Goal: Task Accomplishment & Management: Complete application form

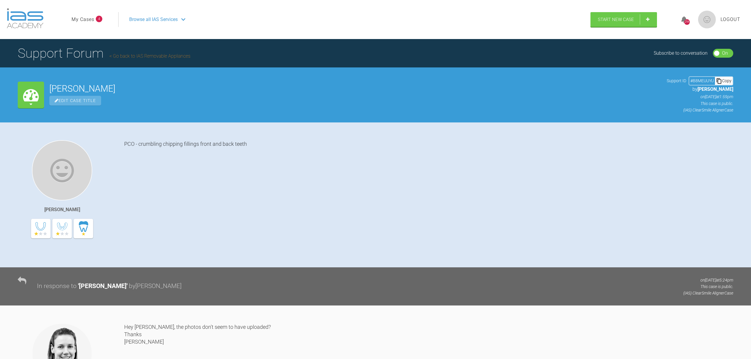
click at [96, 16] on li "My Cases 4" at bounding box center [87, 20] width 31 height 8
click at [94, 16] on link "My Cases" at bounding box center [83, 20] width 23 height 8
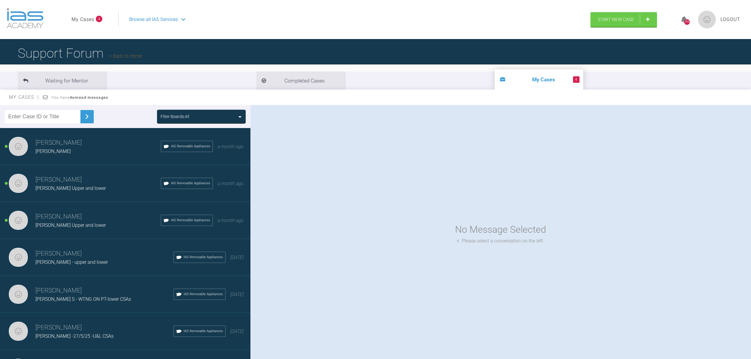
click at [63, 149] on span "Dan Comerford" at bounding box center [53, 152] width 35 height 6
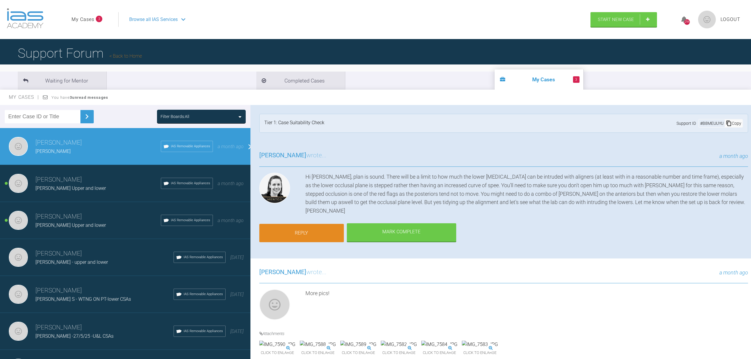
click at [314, 224] on link "Reply" at bounding box center [301, 233] width 85 height 18
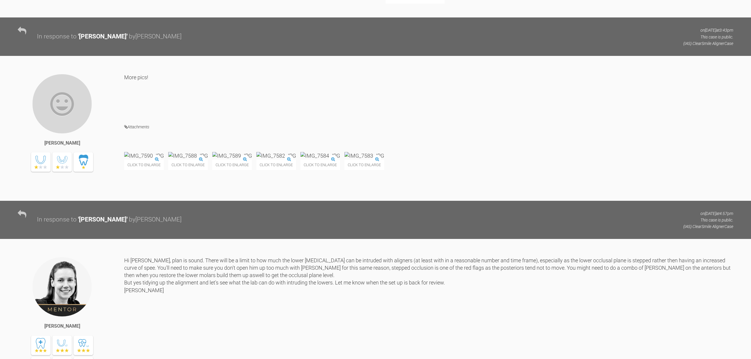
scroll to position [702, 0]
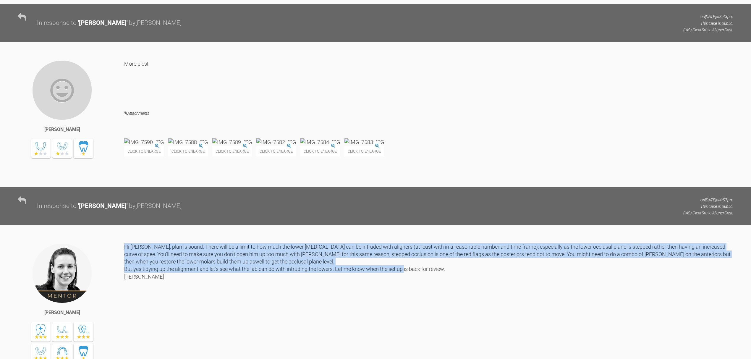
drag, startPoint x: 143, startPoint y: 282, endPoint x: 125, endPoint y: 230, distance: 55.2
click at [125, 230] on div "Kelly Toft Hi Nicola, plan is sound. There will be a limit to how much the lowe…" at bounding box center [375, 319] width 751 height 188
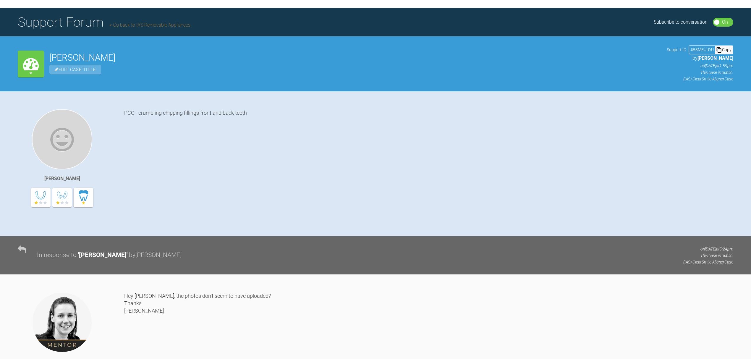
scroll to position [0, 0]
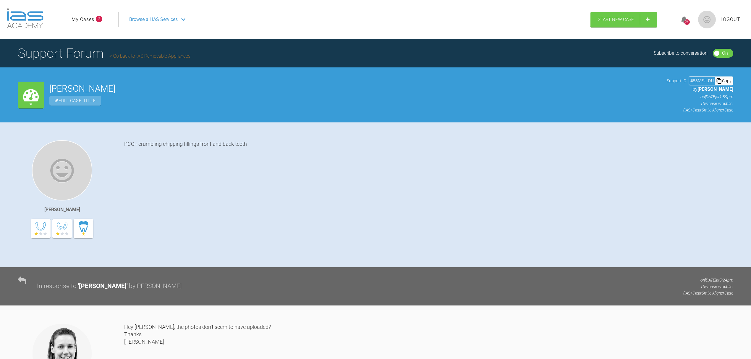
click at [83, 16] on link "My Cases" at bounding box center [83, 20] width 23 height 8
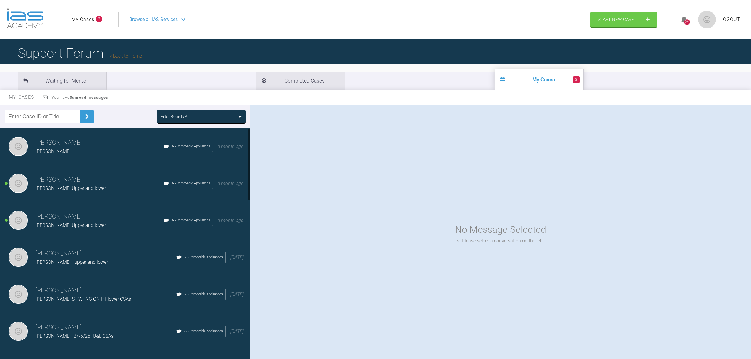
click at [71, 140] on h3 "Nicola Bone" at bounding box center [98, 143] width 125 height 10
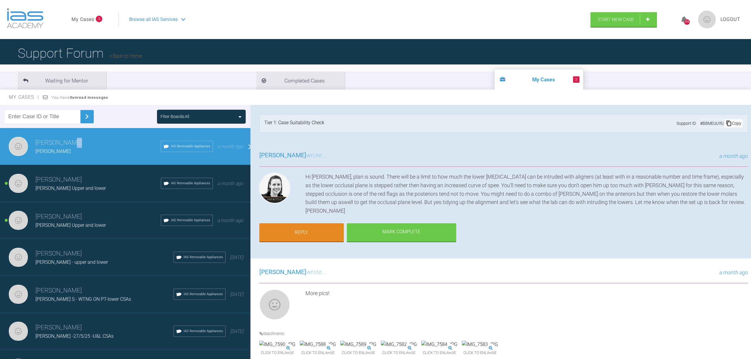
click at [71, 140] on h3 "Nicola Bone" at bounding box center [98, 143] width 125 height 10
drag, startPoint x: 262, startPoint y: 153, endPoint x: 300, endPoint y: 174, distance: 43.4
click at [300, 174] on div "Kelly Toft wrote... a month ago Hi Nicola, plan is sound. There will be a limit…" at bounding box center [504, 200] width 507 height 117
click at [259, 153] on span "Kelly Toft" at bounding box center [282, 155] width 47 height 7
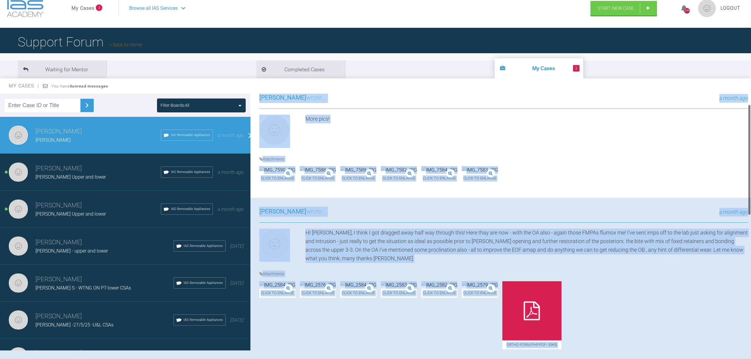
scroll to position [298, 0]
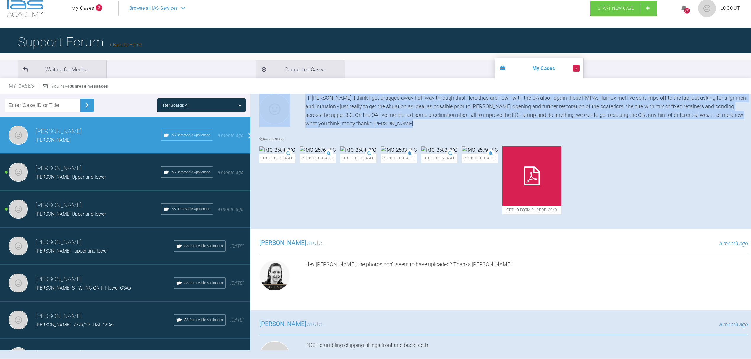
drag, startPoint x: 259, startPoint y: 153, endPoint x: 399, endPoint y: 150, distance: 139.4
click at [399, 150] on div "Nicola Bone Dan Comerford a few seconds ago Tier 1: Case Suitability Check Supp…" at bounding box center [504, 94] width 507 height 596
copy div "Kelly Toft wrote... a month ago Hi Nicola, plan is sound. There will be a limit…"
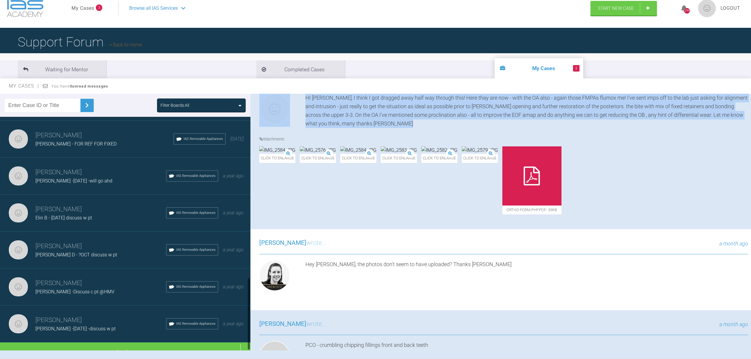
scroll to position [518, 0]
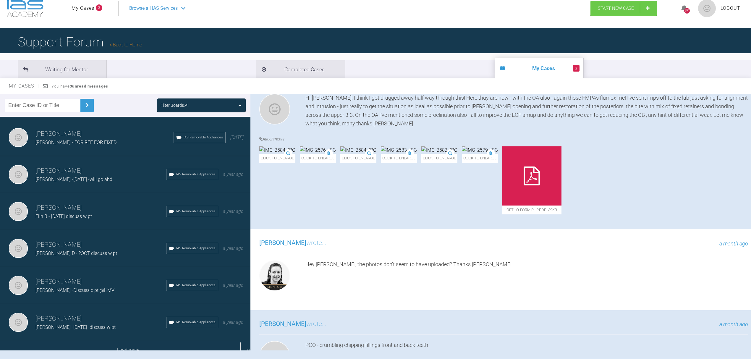
click at [167, 341] on div "Load more" at bounding box center [128, 350] width 257 height 18
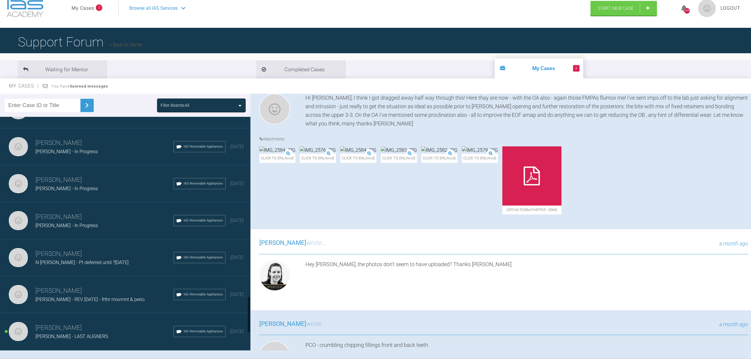
scroll to position [1149, 0]
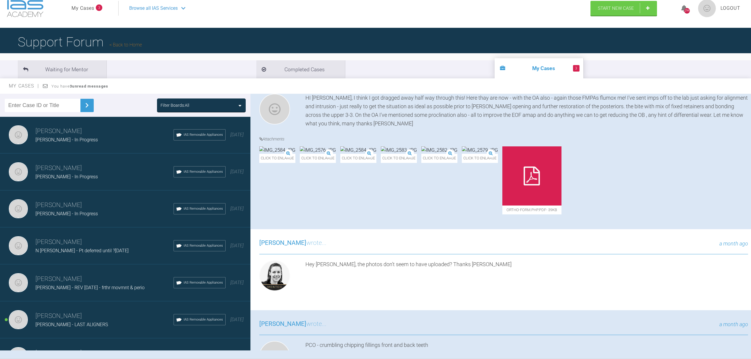
click at [66, 311] on h3 "Nicola Bone" at bounding box center [105, 316] width 138 height 10
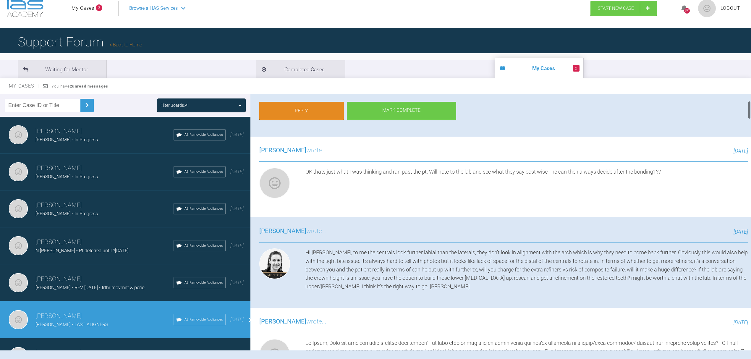
scroll to position [0, 0]
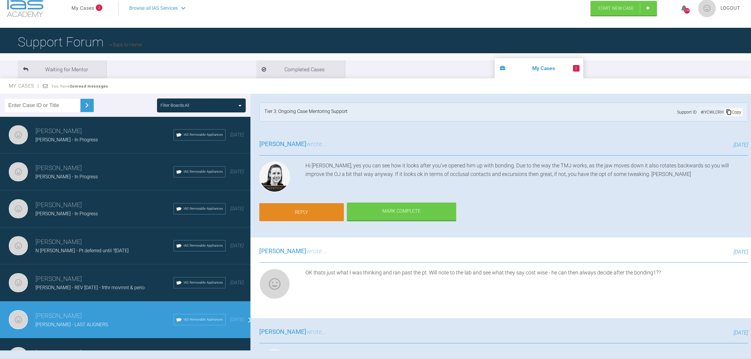
click at [328, 203] on link "Reply" at bounding box center [301, 212] width 85 height 18
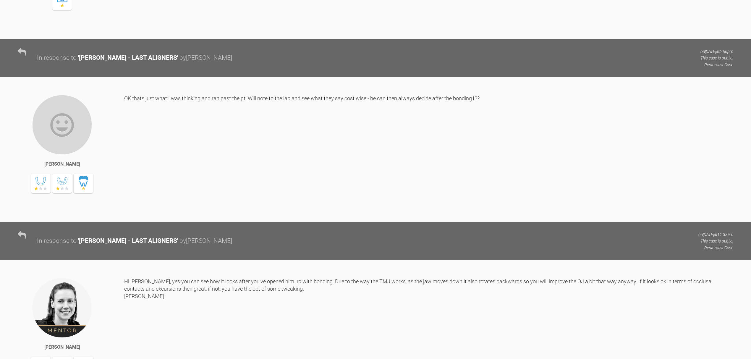
scroll to position [6287, 0]
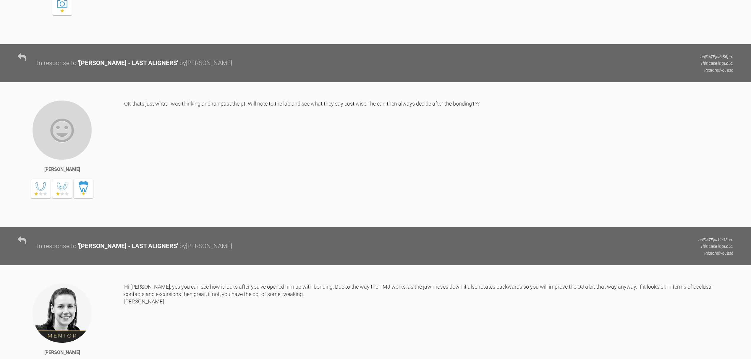
drag, startPoint x: 124, startPoint y: 114, endPoint x: 712, endPoint y: 127, distance: 587.7
copy div "If the lab are saying the crown height is an issue, you have the option to buil…"
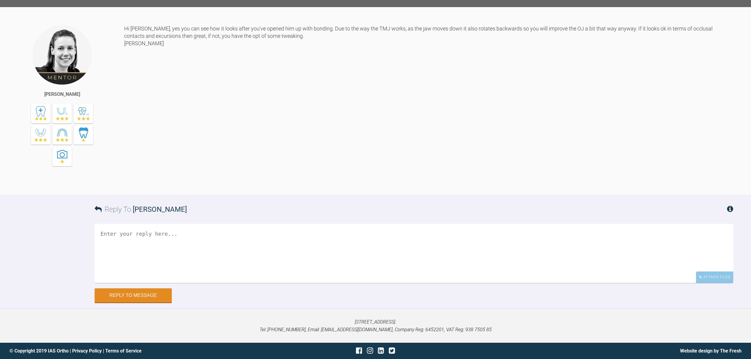
scroll to position [6682, 0]
click at [104, 283] on textarea at bounding box center [414, 253] width 639 height 59
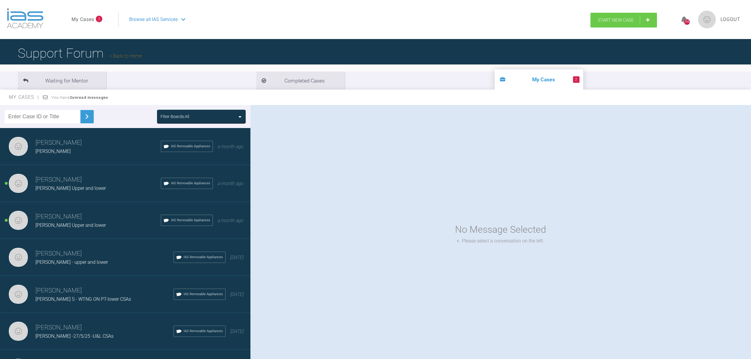
click at [652, 17] on link "Start New Case" at bounding box center [624, 20] width 67 height 15
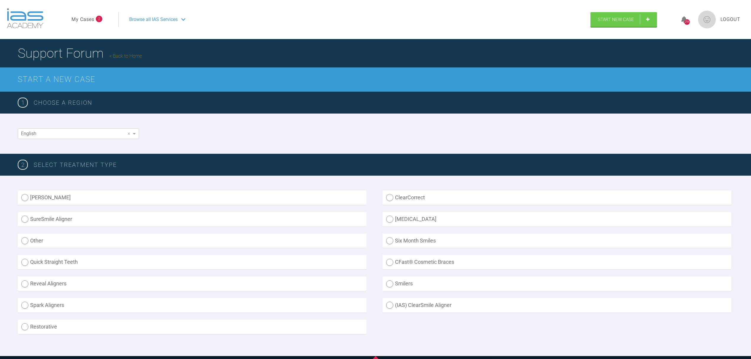
click at [386, 193] on label "ClearCorrect" at bounding box center [557, 198] width 349 height 14
radio input "true"
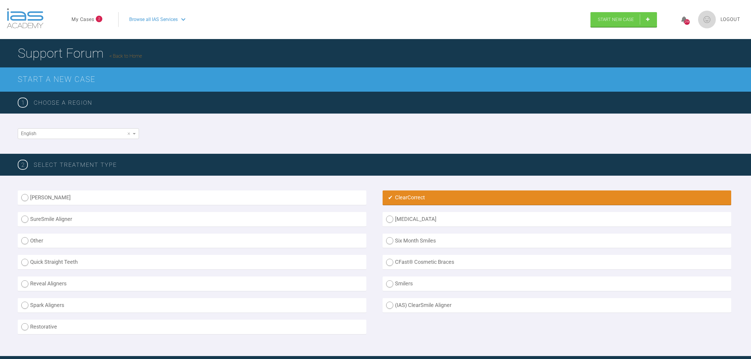
click at [386, 193] on label "ClearCorrect" at bounding box center [557, 198] width 349 height 14
click at [390, 299] on label "(IAS) ClearSmile Aligner" at bounding box center [557, 305] width 349 height 14
radio Aligner "true"
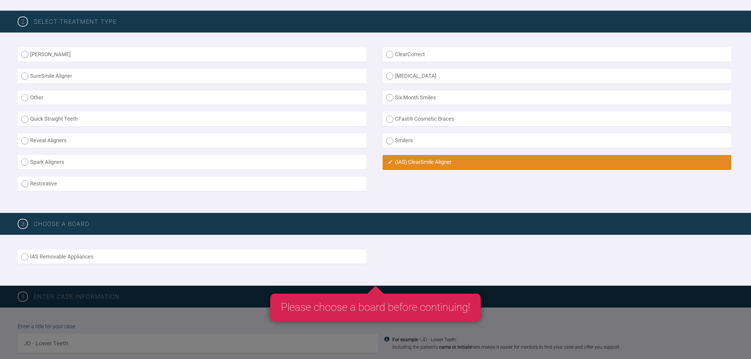
scroll to position [158, 0]
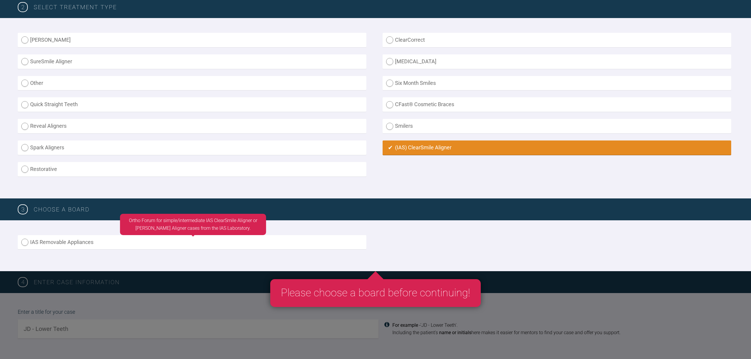
click at [26, 238] on label "IAS Removable Appliances" at bounding box center [192, 242] width 349 height 14
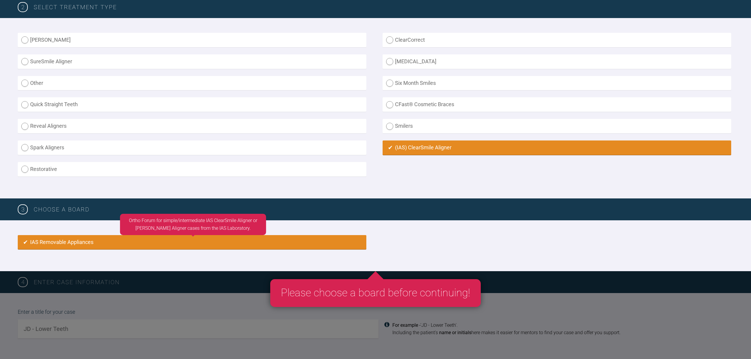
radio input "true"
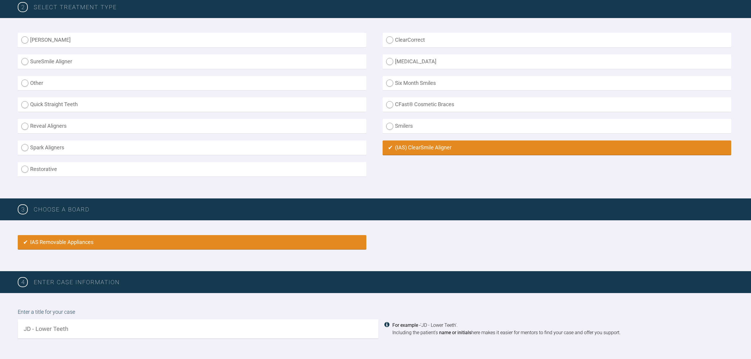
scroll to position [390, 0]
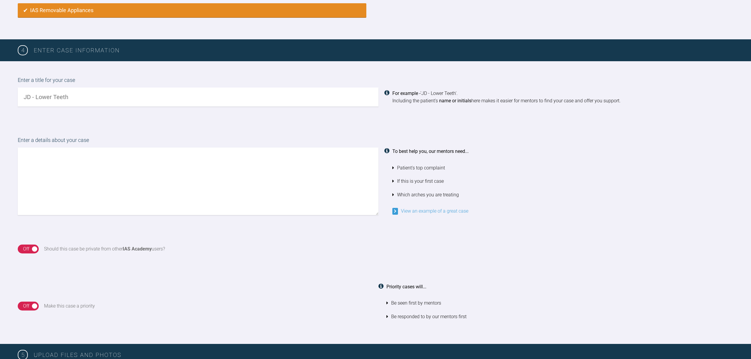
drag, startPoint x: 88, startPoint y: 96, endPoint x: 0, endPoint y: 69, distance: 91.7
click at [0, 69] on div "Enter a title for your case For example - 'JD - Lower Teeth'. Including the pat…" at bounding box center [375, 91] width 751 height 60
type input "a"
click at [38, 94] on input "Anne Mora" at bounding box center [198, 97] width 361 height 19
click at [54, 94] on input "A Mora" at bounding box center [198, 97] width 361 height 19
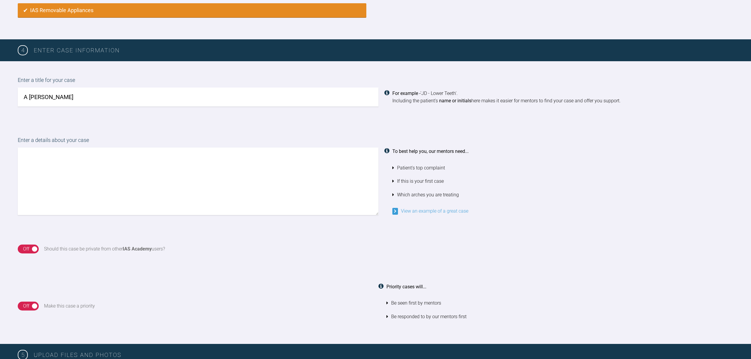
type input "A Mora"
click at [26, 153] on textarea at bounding box center [198, 181] width 361 height 67
drag, startPoint x: 82, startPoint y: 152, endPoint x: 215, endPoint y: 164, distance: 133.3
click at [215, 163] on textarea "PCO - We completed ant alignem" at bounding box center [198, 181] width 361 height 67
click at [102, 154] on textarea "PCO - We completed U&L any alignment" at bounding box center [198, 181] width 361 height 67
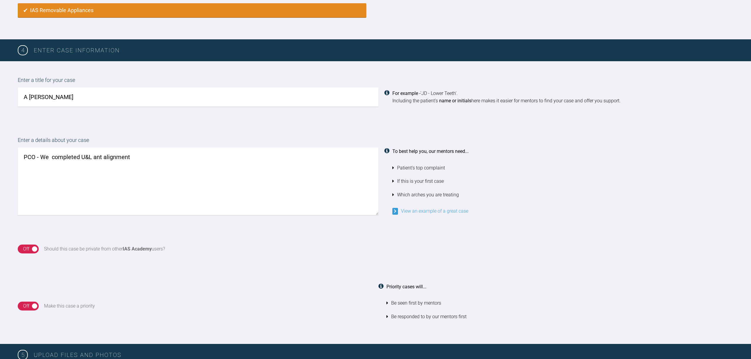
click at [142, 153] on textarea "PCO - We completed U&L ant alignment" at bounding box center [198, 181] width 361 height 67
click at [176, 151] on textarea "PCO - We completed U&L ant alignment '21 for this pt but she didnt want fixed" at bounding box center [198, 181] width 361 height 67
click at [207, 153] on textarea "PCO - We completed U&L ant alignment '21 for this pt but not only she didnt wan…" at bounding box center [198, 181] width 361 height 67
click at [248, 159] on textarea "PCO - We completed U&L ant alignment '21 for this pt but not only didnt want fi…" at bounding box center [198, 181] width 361 height 67
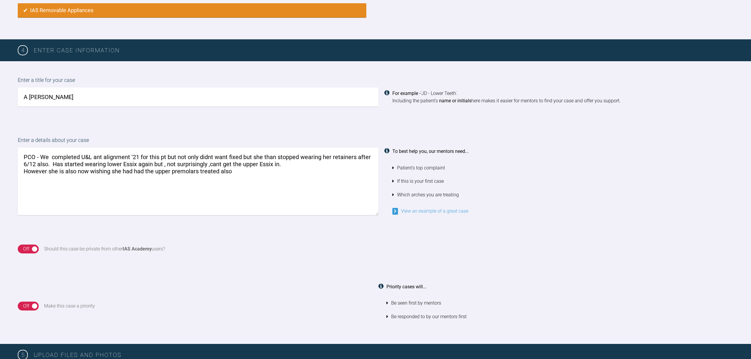
click at [211, 151] on textarea "PCO - We completed U&L ant alignment '21 for this pt but not only didnt want fi…" at bounding box center [198, 181] width 361 height 67
click at [237, 167] on textarea "PCO - We completed U&L ant alignment '21 for this pt but not only didn't want f…" at bounding box center [198, 181] width 361 height 67
drag, startPoint x: 303, startPoint y: 167, endPoint x: 276, endPoint y: 164, distance: 27.7
click at [271, 161] on textarea "PCO - We completed U&L ant alignment '21 for this pt but not only didn't want f…" at bounding box center [198, 181] width 361 height 67
click at [309, 168] on textarea "PCO - We completed U&L ant alignment '21 for this pt but not only didn't want f…" at bounding box center [198, 181] width 361 height 67
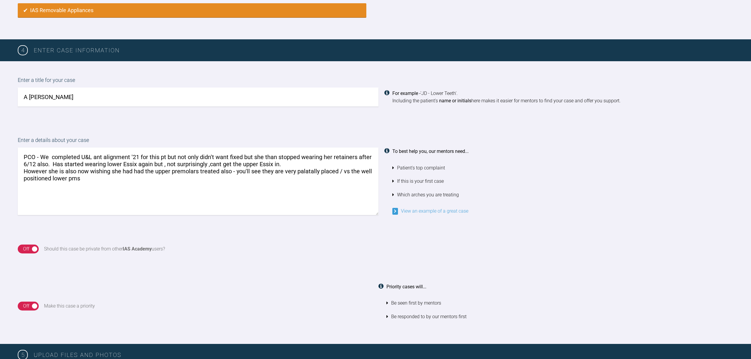
click at [83, 175] on textarea "PCO - We completed U&L ant alignment '21 for this pt but not only didn't want f…" at bounding box center [198, 181] width 361 height 67
click at [24, 181] on textarea "PCO - We completed U&L ant alignment '21 for this pt but not only didn't want f…" at bounding box center [198, 181] width 361 height 67
click at [185, 180] on textarea "PCO - We completed U&L ant alignment '21 for this pt but not only didn't want f…" at bounding box center [198, 181] width 361 height 67
click at [214, 179] on textarea "PCO - We completed U&L ant alignment '21 for this pt but not only didn't want f…" at bounding box center [198, 181] width 361 height 67
click at [213, 182] on textarea "PCO - We completed U&L ant alignment '21 for this pt but not only didn't want f…" at bounding box center [198, 181] width 361 height 67
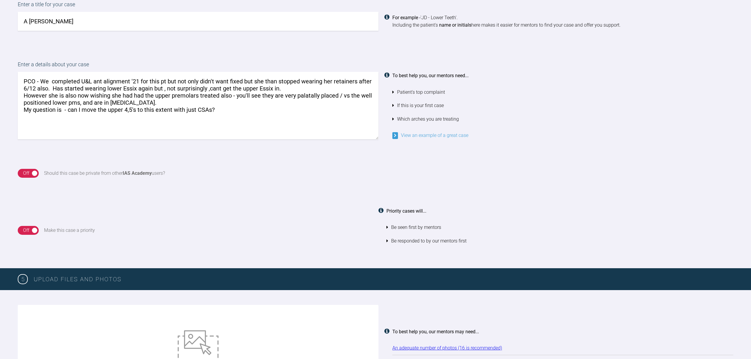
scroll to position [547, 0]
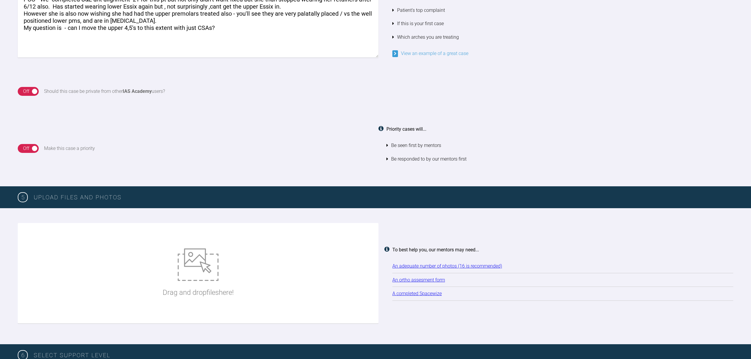
type textarea "PCO - We completed U&L ant alignment '21 for this pt but not only didn't want f…"
click at [200, 259] on img at bounding box center [198, 265] width 41 height 33
type input "C:\fakepath\IMG_2238.JPG"
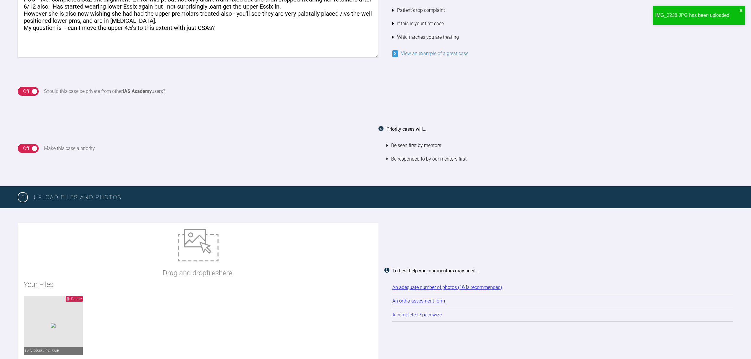
click at [197, 231] on img at bounding box center [198, 245] width 41 height 33
type input "C:\fakepath\IMG_3258.JPG"
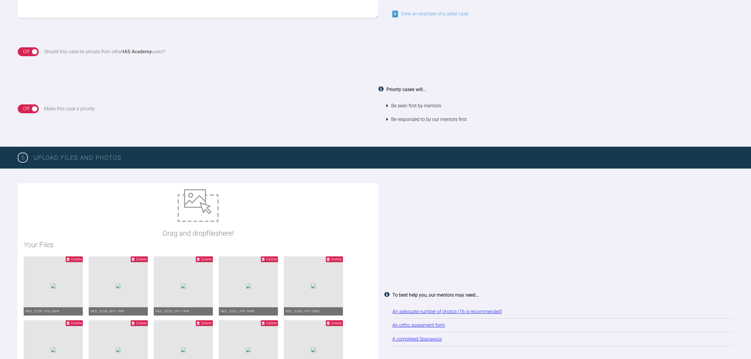
scroll to position [626, 0]
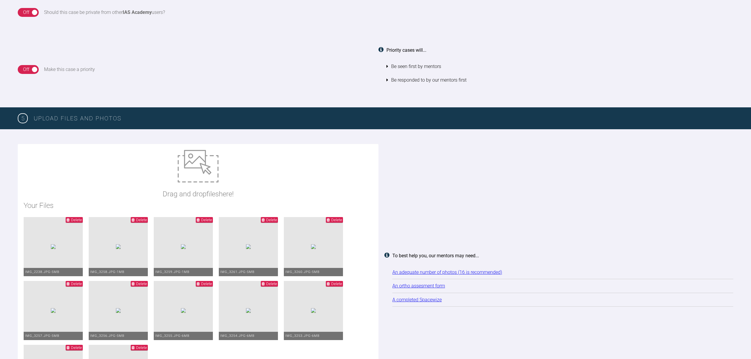
click at [82, 218] on span "Delete" at bounding box center [76, 220] width 11 height 4
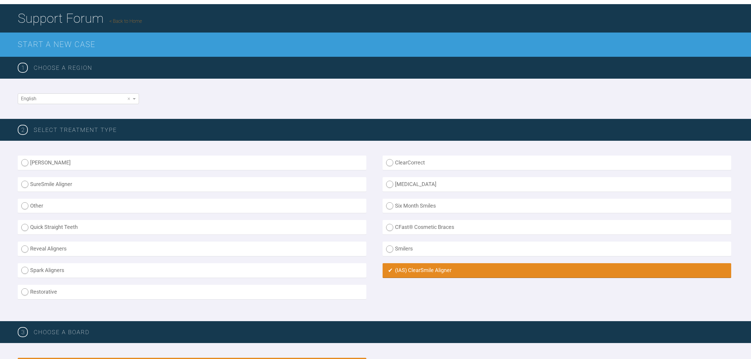
scroll to position [0, 0]
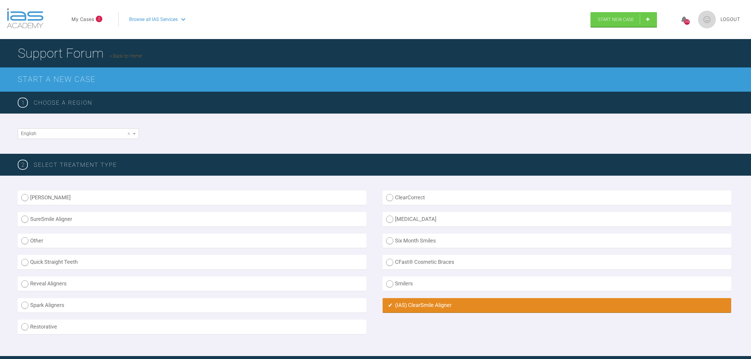
click at [94, 19] on link "My Cases" at bounding box center [83, 20] width 23 height 8
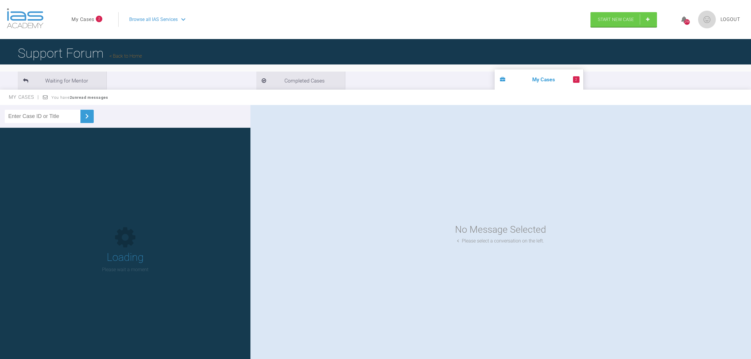
click at [94, 19] on link "My Cases" at bounding box center [83, 20] width 23 height 8
